Goal: Find specific page/section

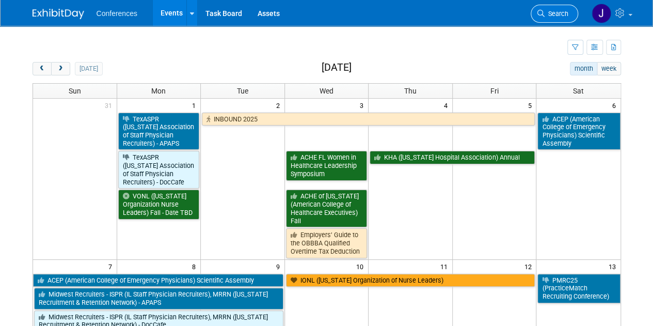
click at [543, 10] on icon at bounding box center [540, 13] width 7 height 7
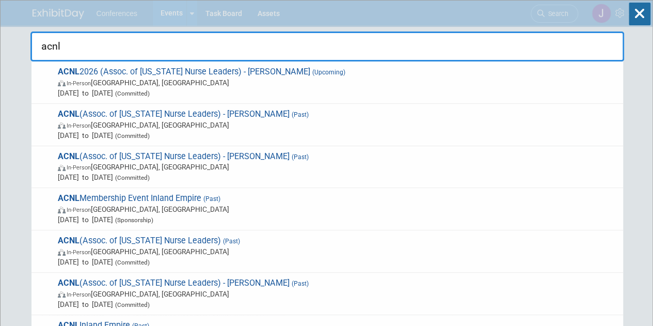
type input "acnl"
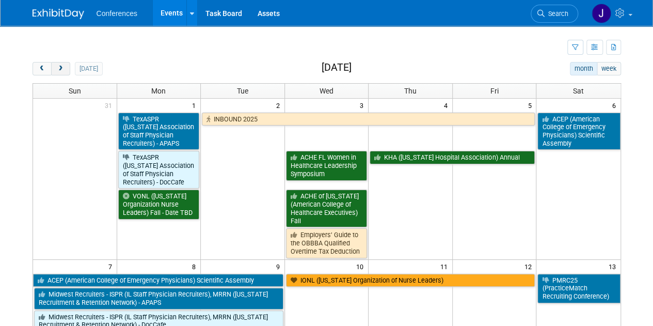
click at [65, 68] on button "next" at bounding box center [60, 68] width 19 height 13
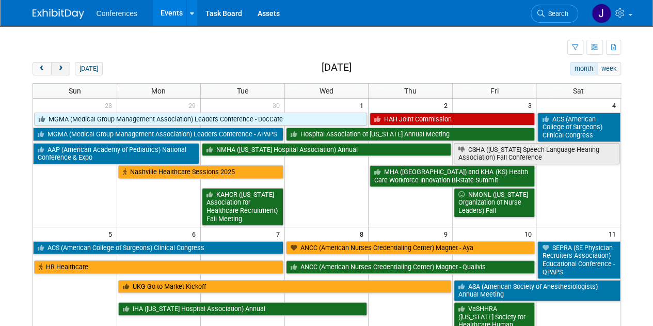
click at [65, 67] on button "next" at bounding box center [60, 68] width 19 height 13
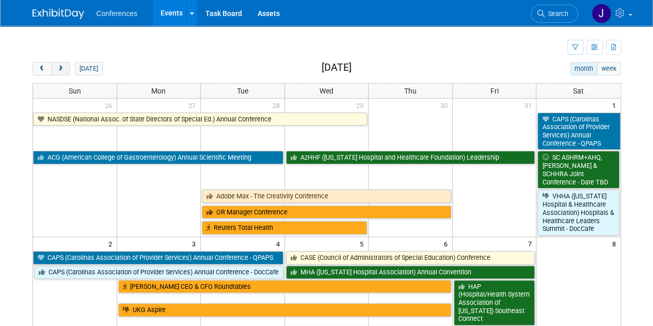
click at [65, 67] on button "next" at bounding box center [60, 68] width 19 height 13
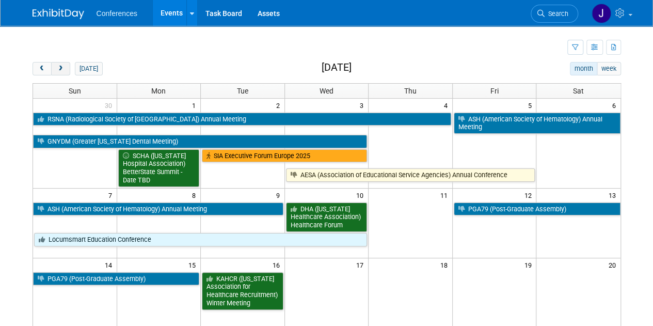
click at [65, 67] on button "next" at bounding box center [60, 68] width 19 height 13
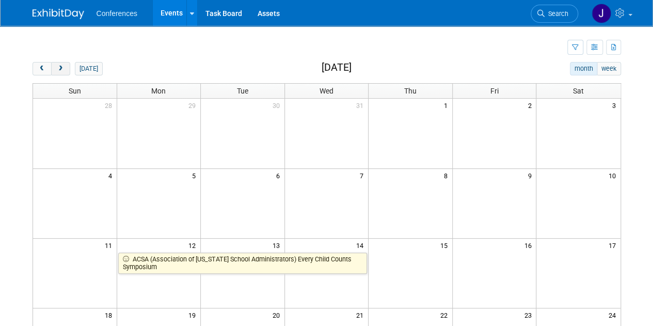
click at [66, 67] on button "next" at bounding box center [60, 68] width 19 height 13
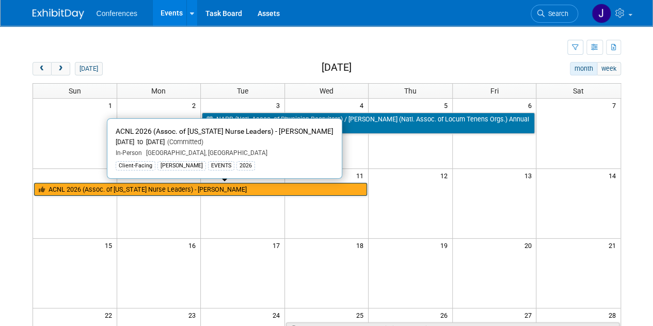
click at [191, 187] on link "ACNL 2026 (Assoc. of [US_STATE] Nurse Leaders) - [PERSON_NAME]" at bounding box center [200, 189] width 333 height 13
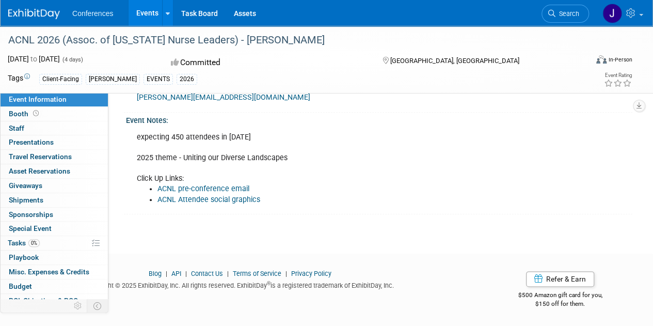
scroll to position [522, 0]
click at [45, 114] on link "Booth" at bounding box center [54, 114] width 107 height 14
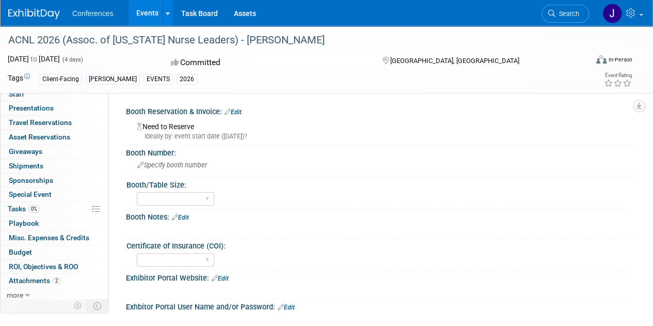
scroll to position [33, 0]
